Goal: Information Seeking & Learning: Learn about a topic

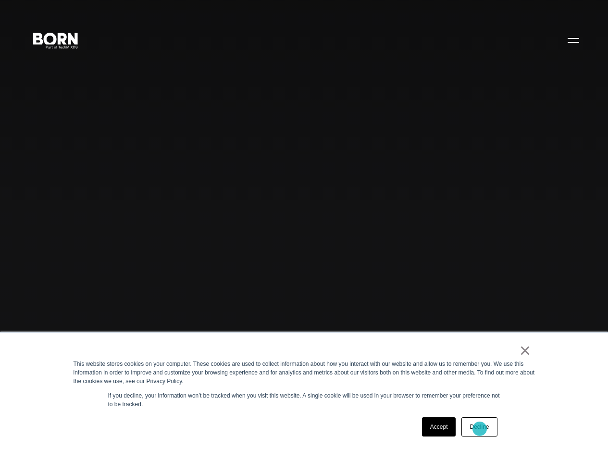
click at [479, 429] on link "Decline" at bounding box center [479, 426] width 36 height 19
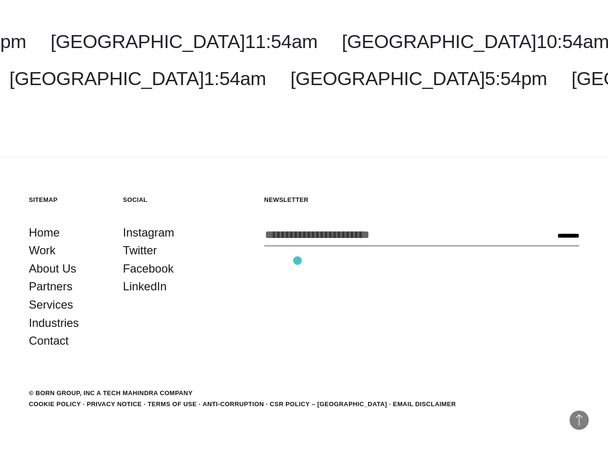
scroll to position [3054, 0]
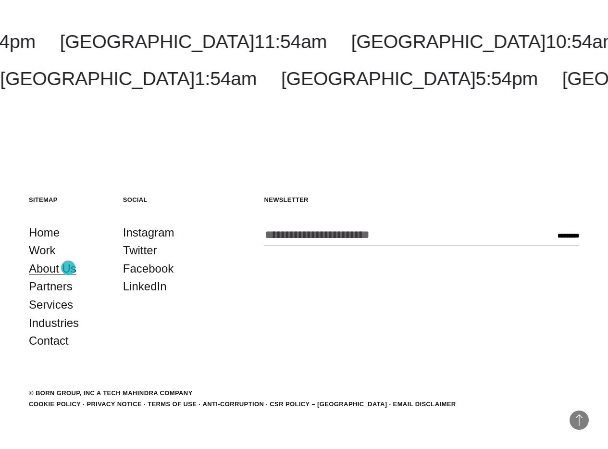
click at [68, 268] on link "About Us" at bounding box center [53, 268] width 48 height 18
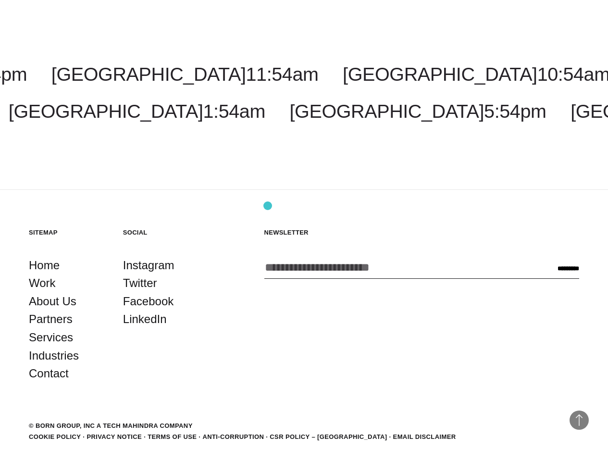
scroll to position [3490, 0]
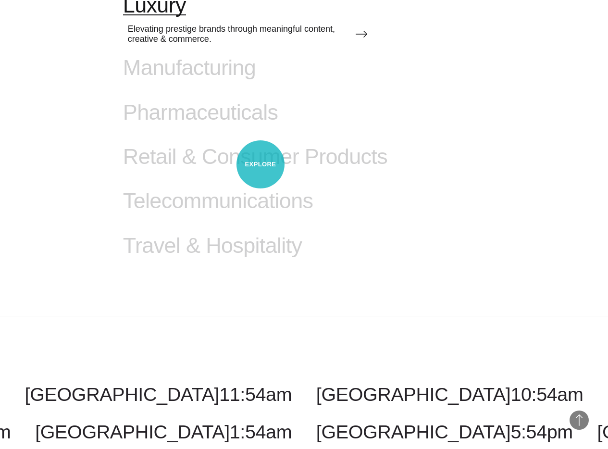
scroll to position [1171, 0]
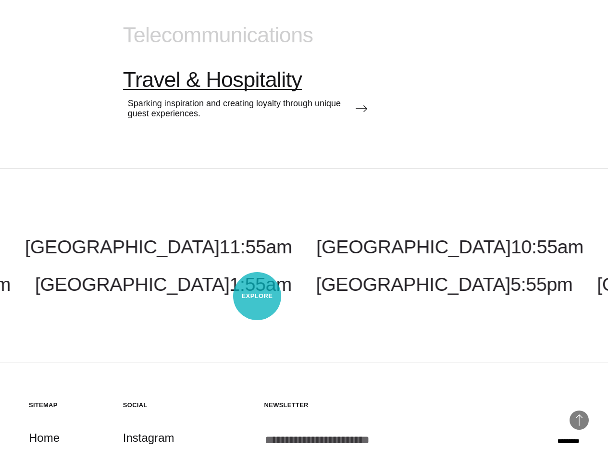
click at [257, 92] on span "Travel & Hospitality" at bounding box center [212, 79] width 179 height 25
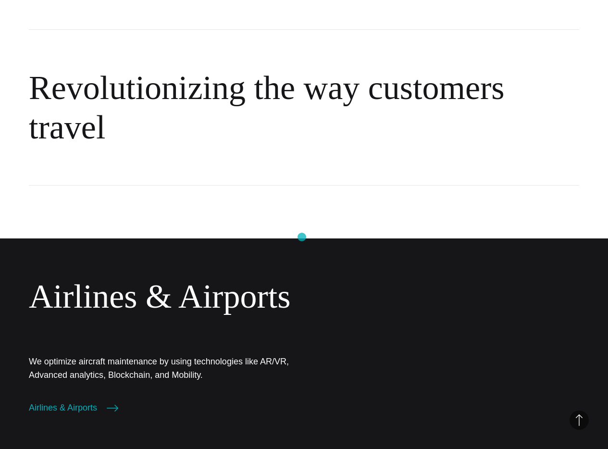
scroll to position [1216, 0]
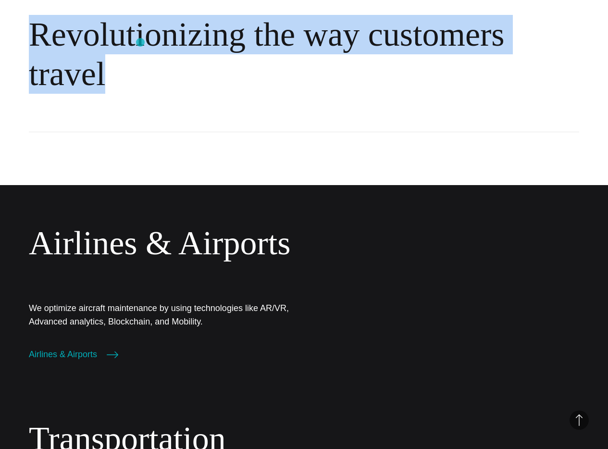
drag, startPoint x: 339, startPoint y: 207, endPoint x: 140, endPoint y: 42, distance: 258.4
click at [140, 42] on h2 "Revolutionizing the way customers travel" at bounding box center [304, 54] width 550 height 156
drag, startPoint x: 140, startPoint y: 42, endPoint x: 378, endPoint y: 172, distance: 271.1
click at [378, 132] on h2 "Revolutionizing the way customers travel" at bounding box center [304, 54] width 550 height 156
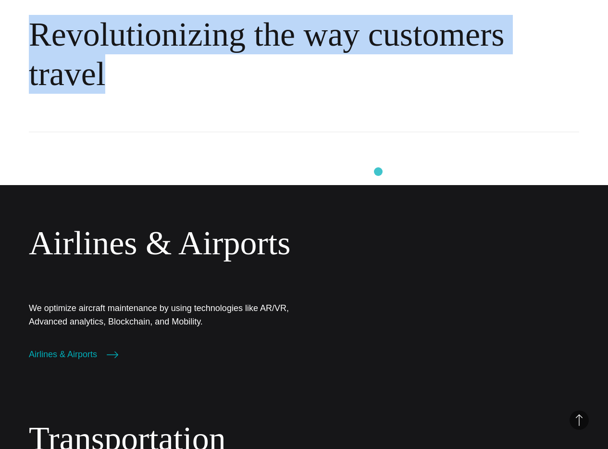
scroll to position [1388, 0]
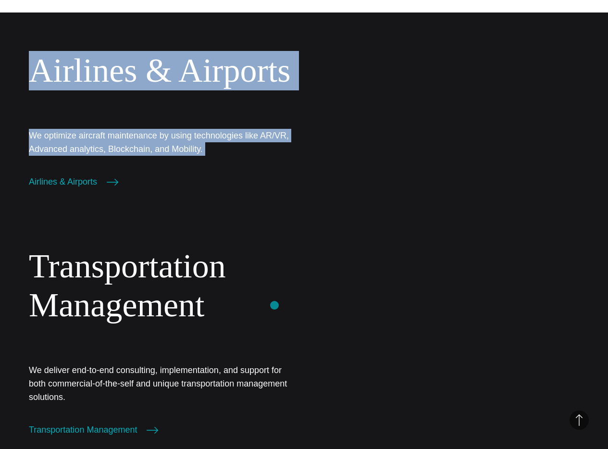
drag, startPoint x: 312, startPoint y: 139, endPoint x: 274, endPoint y: 305, distance: 170.5
click at [274, 227] on section "Airlines & Airports We optimize aircraft maintenance by using technologies like…" at bounding box center [304, 119] width 608 height 214
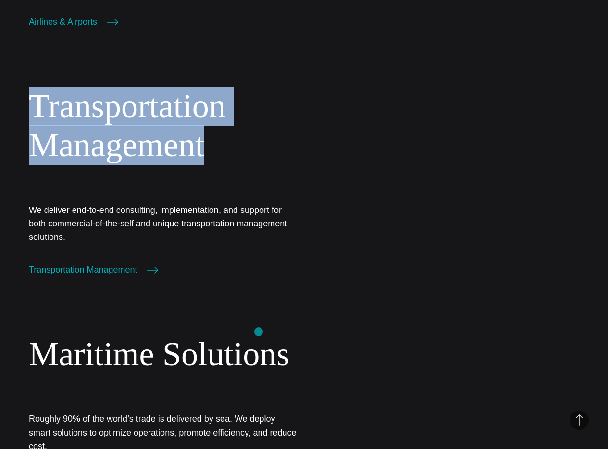
drag, startPoint x: 260, startPoint y: 238, endPoint x: 259, endPoint y: 332, distance: 93.7
click at [259, 332] on main "Industries Travel & Hospitality Travel & Hospitality BORN Group provides digita…" at bounding box center [304, 61] width 608 height 3218
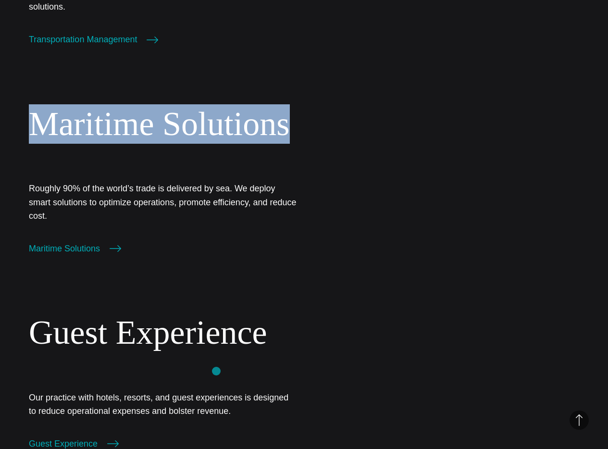
drag, startPoint x: 245, startPoint y: 278, endPoint x: 216, endPoint y: 371, distance: 97.0
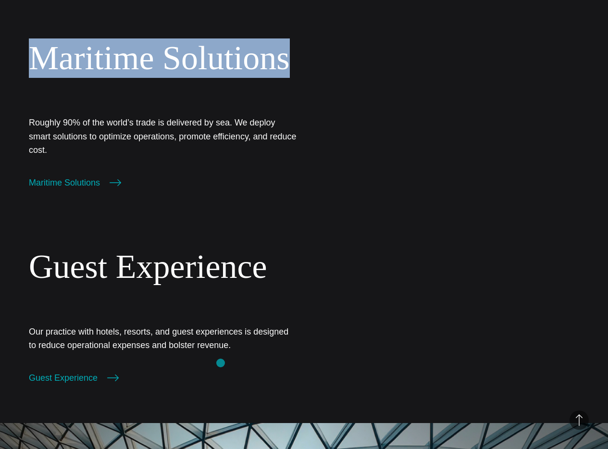
scroll to position [1951, 0]
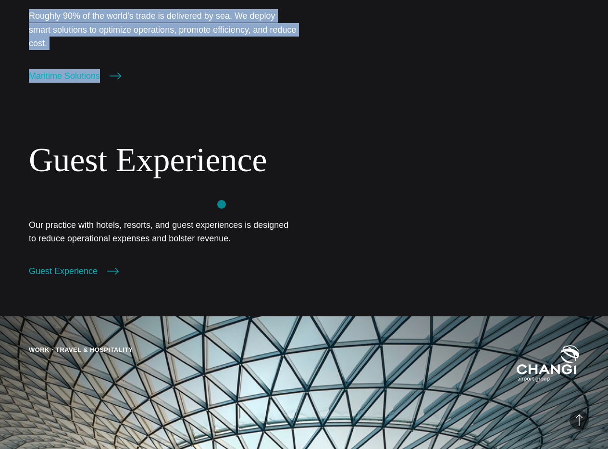
drag, startPoint x: 230, startPoint y: 322, endPoint x: 222, endPoint y: 204, distance: 118.5
click at [222, 83] on div "Maritime Solutions Roughly 90% of the world’s trade is delivered by sea. We dep…" at bounding box center [163, 7] width 268 height 151
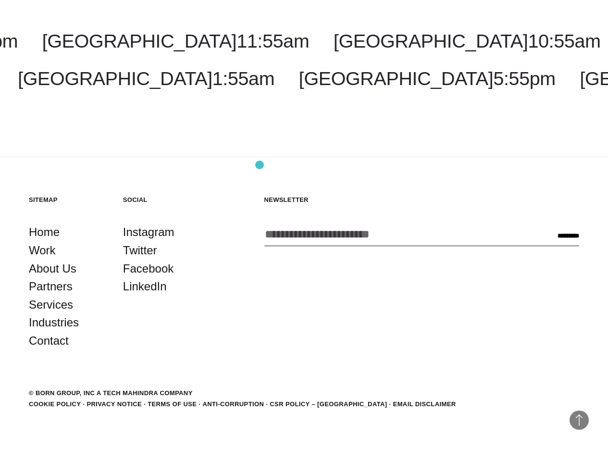
scroll to position [3405, 0]
